Goal: Find specific page/section: Find specific page/section

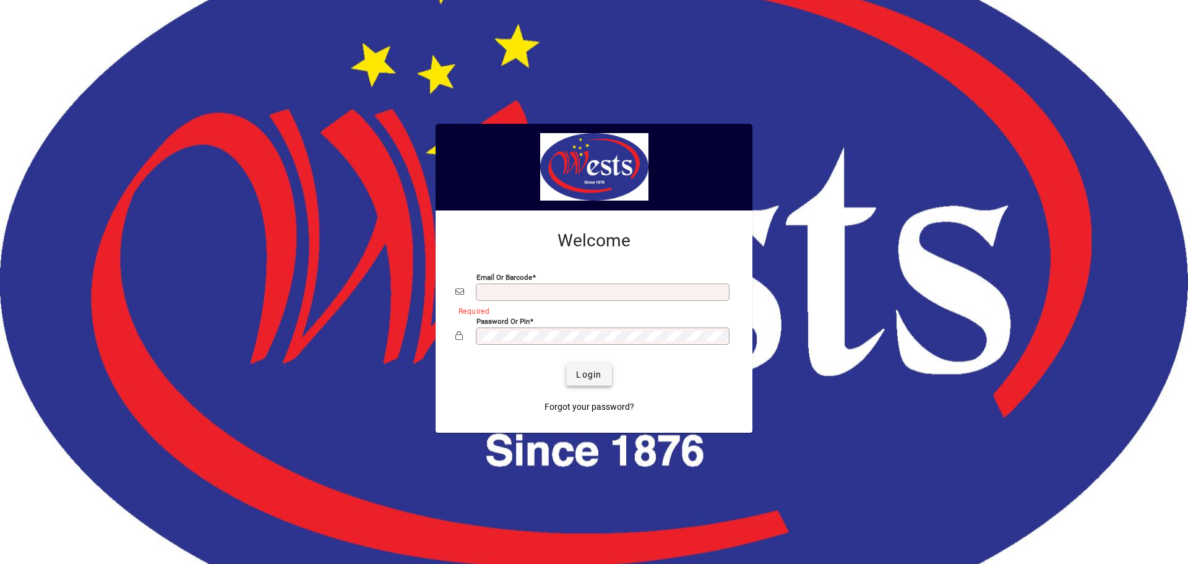
type input "**********"
click at [590, 372] on span "Login" at bounding box center [588, 374] width 25 height 13
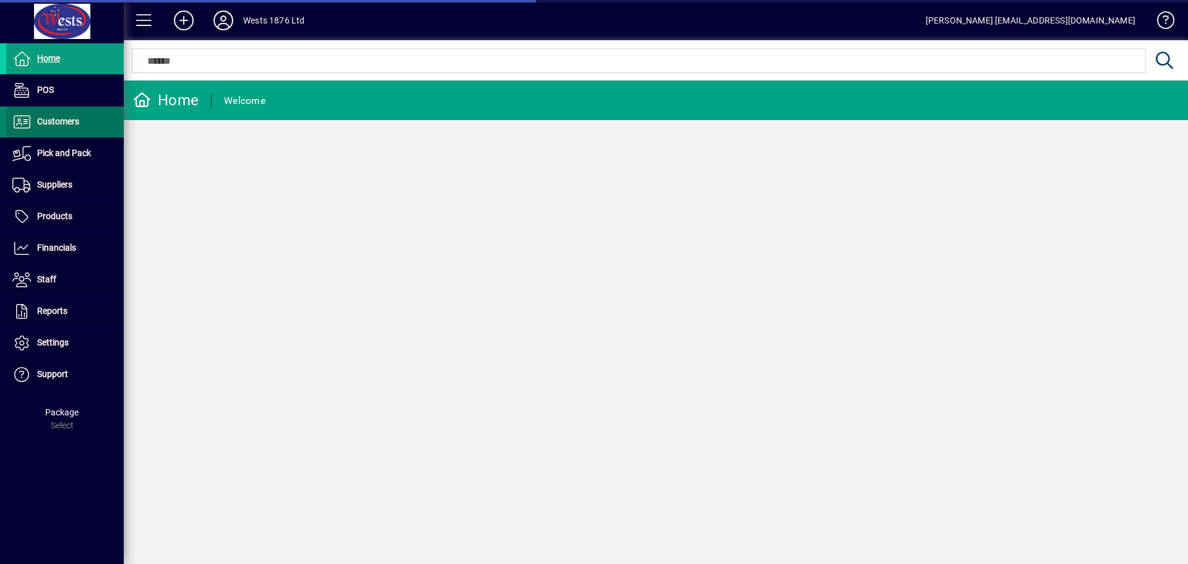
click at [59, 123] on span "Customers" at bounding box center [58, 121] width 42 height 10
